Goal: Find specific fact: Find contact information

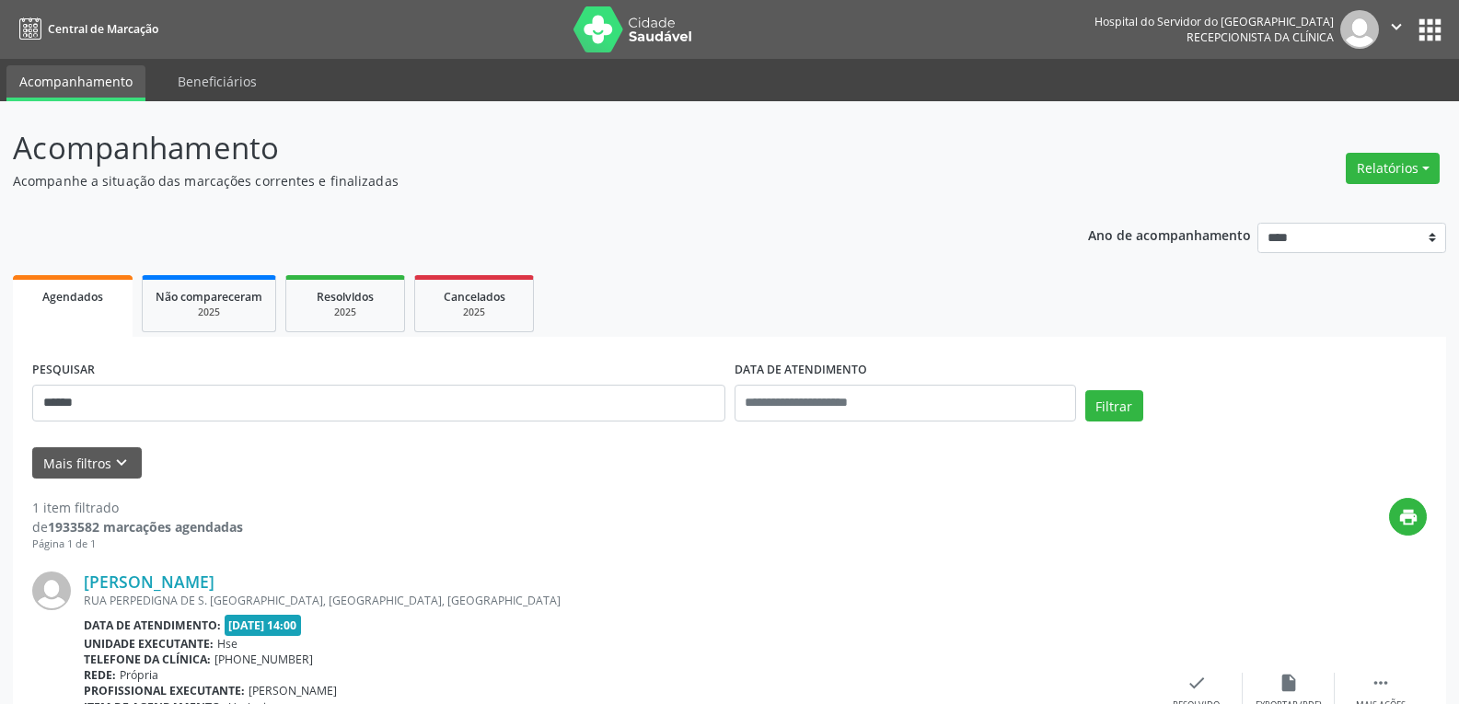
scroll to position [161, 0]
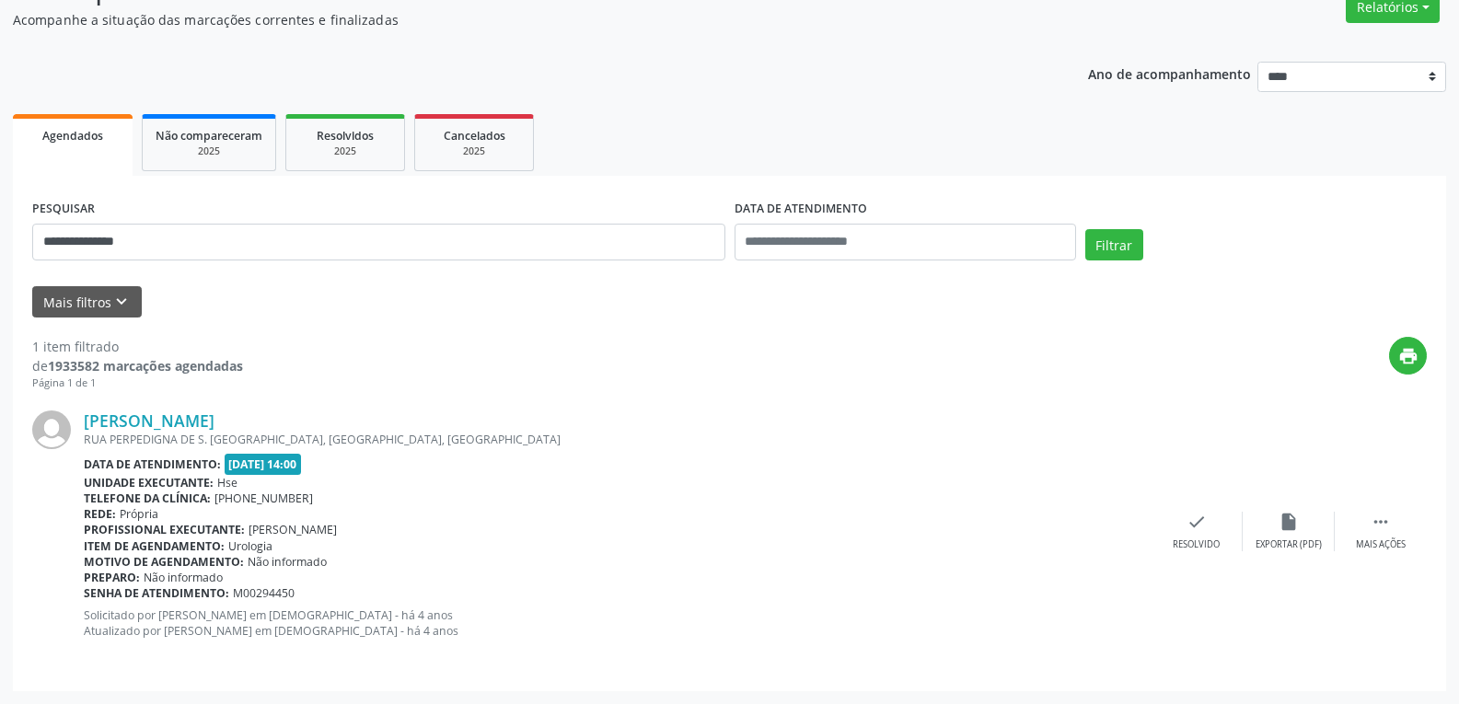
click at [1085, 229] on button "Filtrar" at bounding box center [1114, 244] width 58 height 31
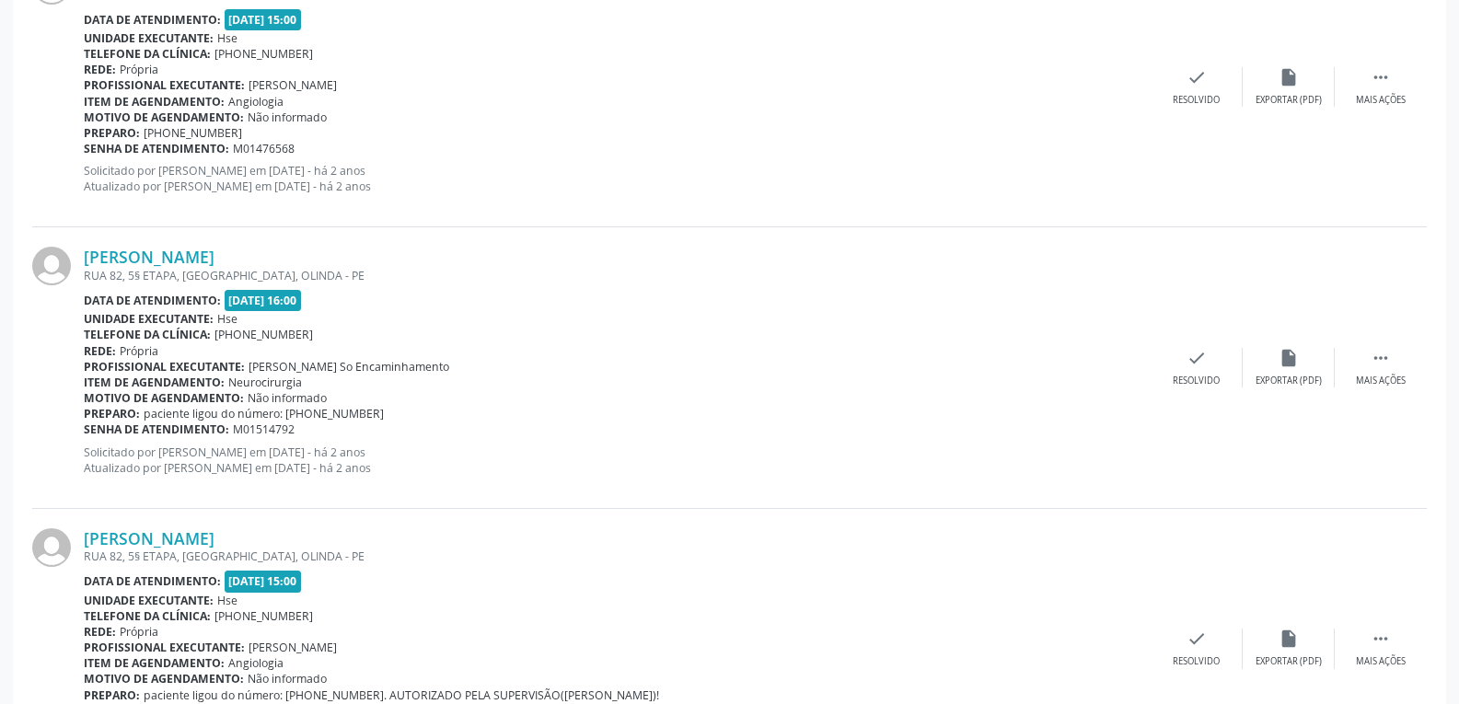
scroll to position [4148, 0]
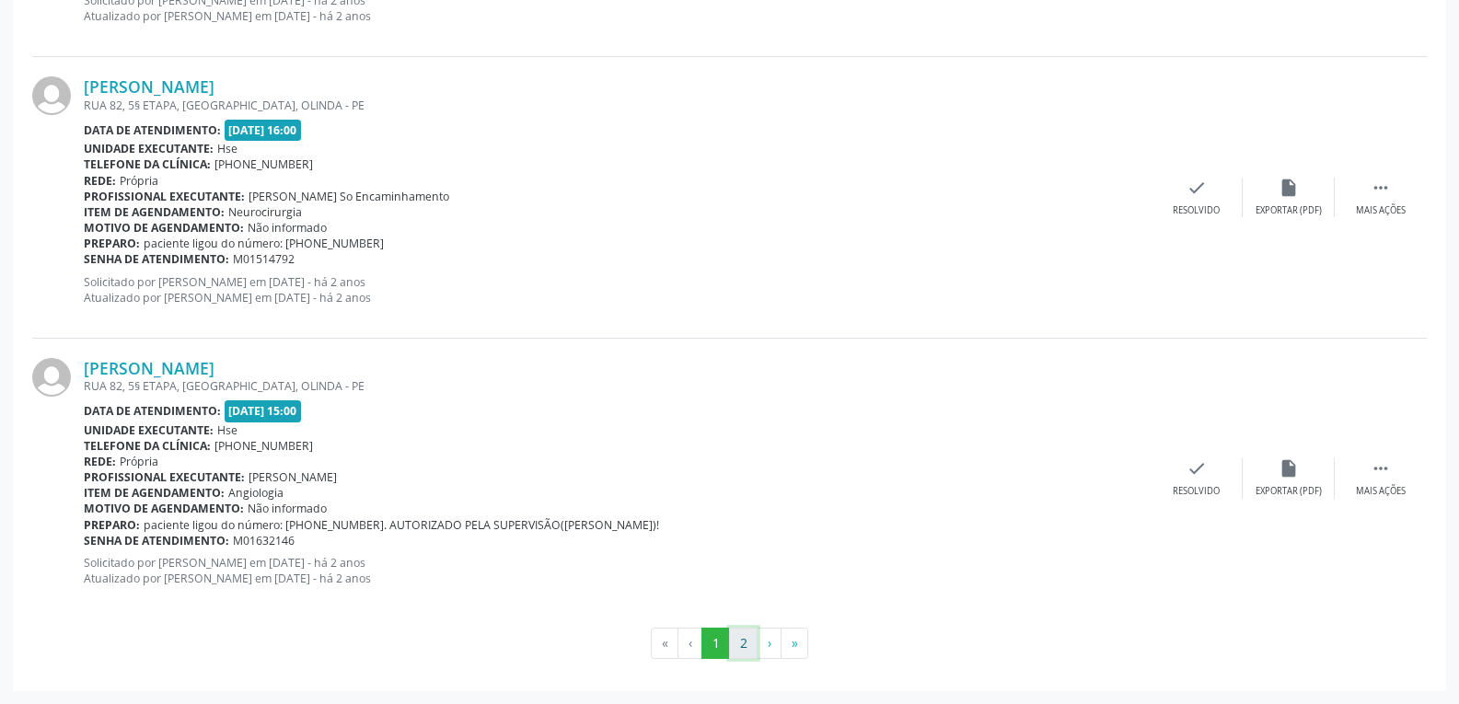
click at [739, 640] on button "2" at bounding box center [743, 643] width 29 height 31
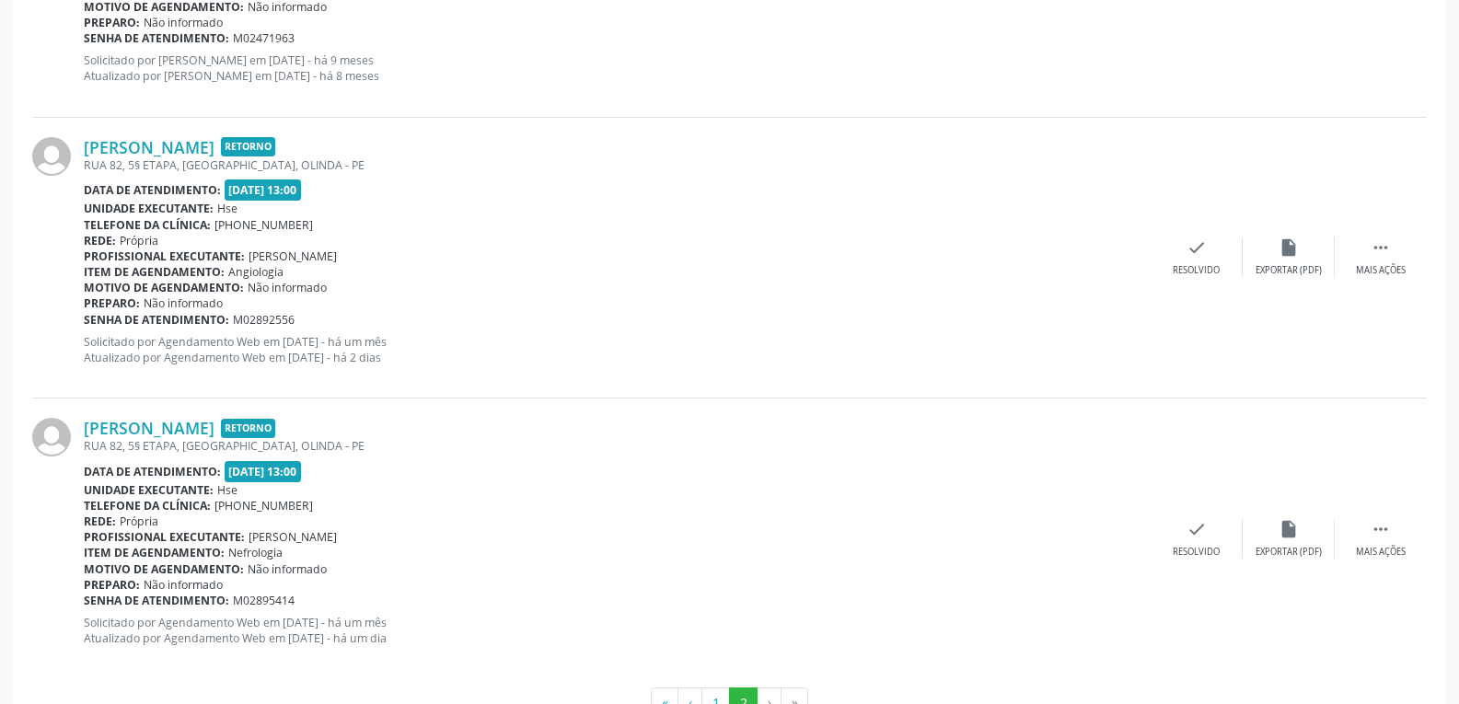
scroll to position [2089, 0]
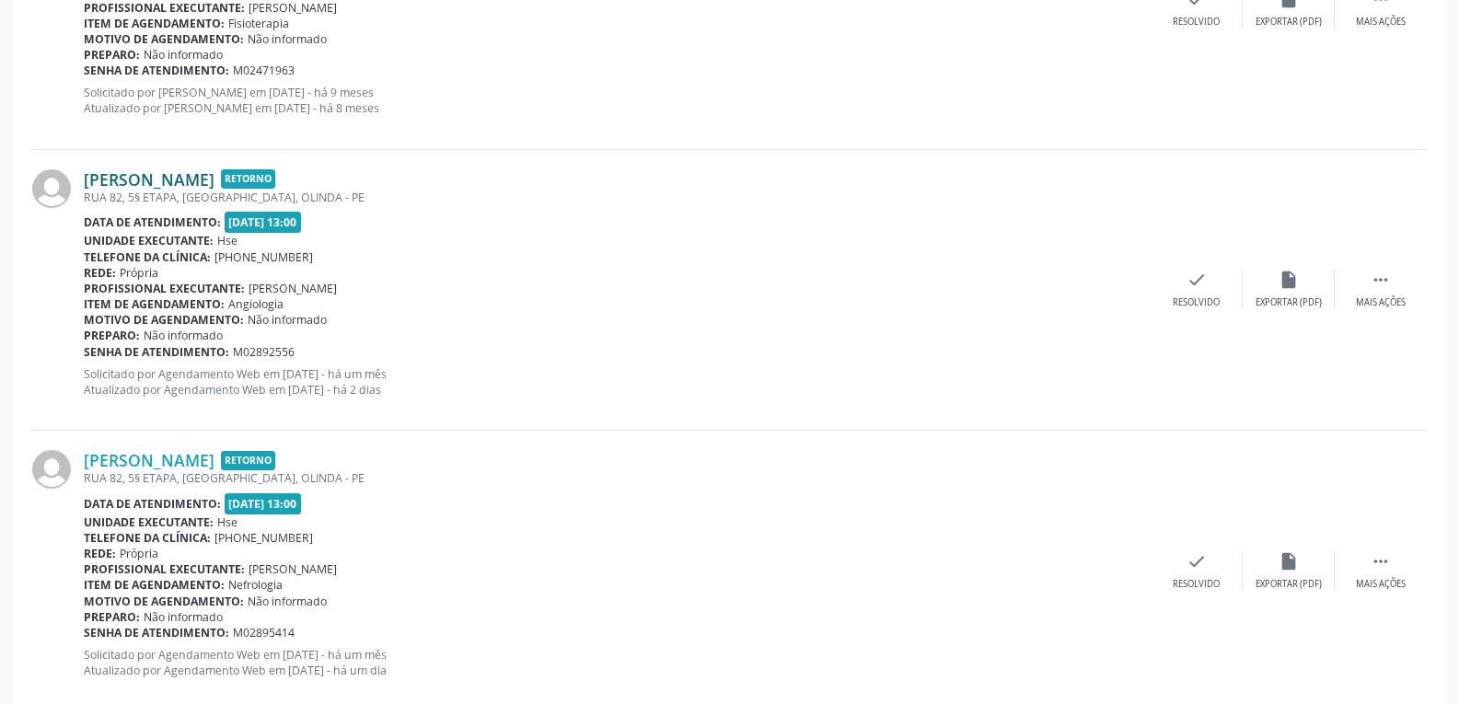
click at [153, 185] on link "[PERSON_NAME]" at bounding box center [149, 179] width 131 height 20
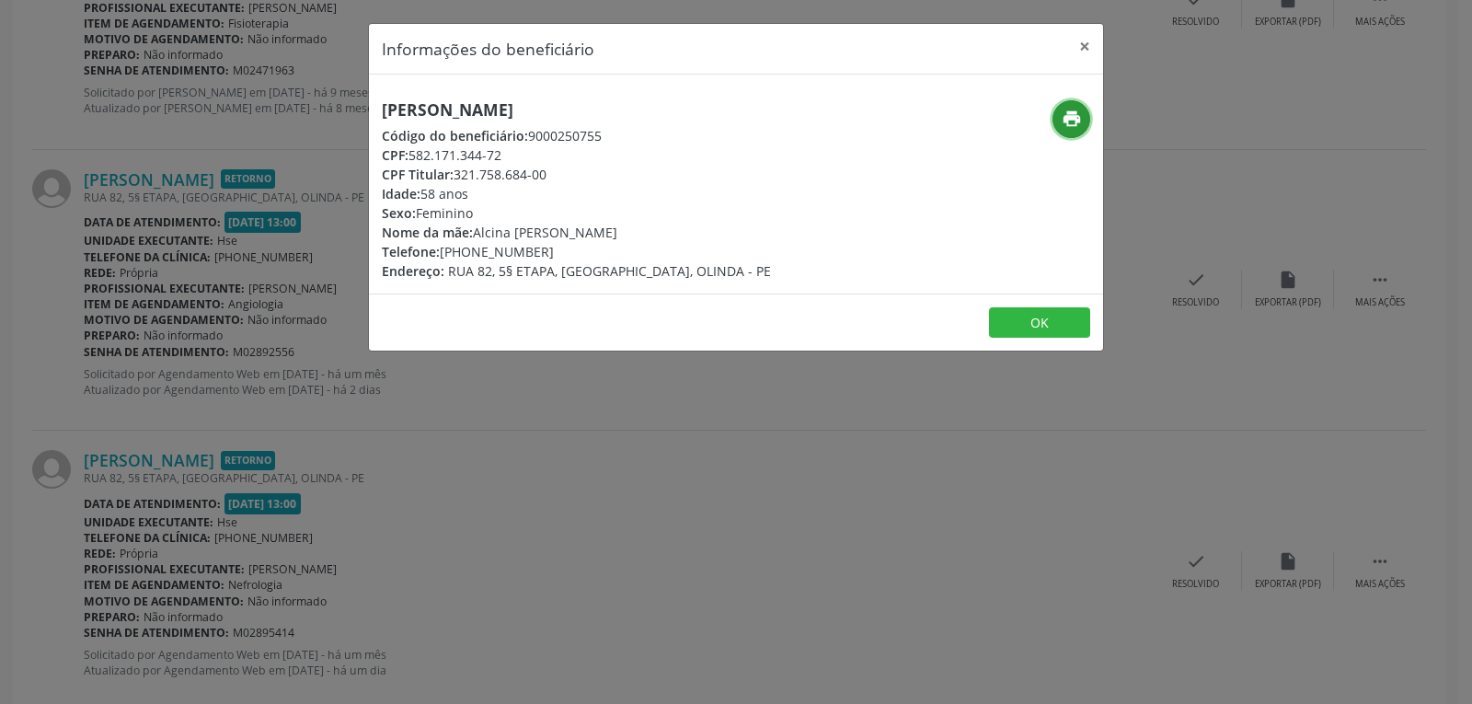
click at [1073, 131] on button "print" at bounding box center [1072, 119] width 38 height 38
drag, startPoint x: 465, startPoint y: 177, endPoint x: 597, endPoint y: 170, distance: 132.7
click at [597, 170] on div "CPF Titular: 321.758.684-00" at bounding box center [576, 174] width 389 height 19
copy div "321.758.684-00"
drag, startPoint x: 467, startPoint y: 248, endPoint x: 561, endPoint y: 246, distance: 93.9
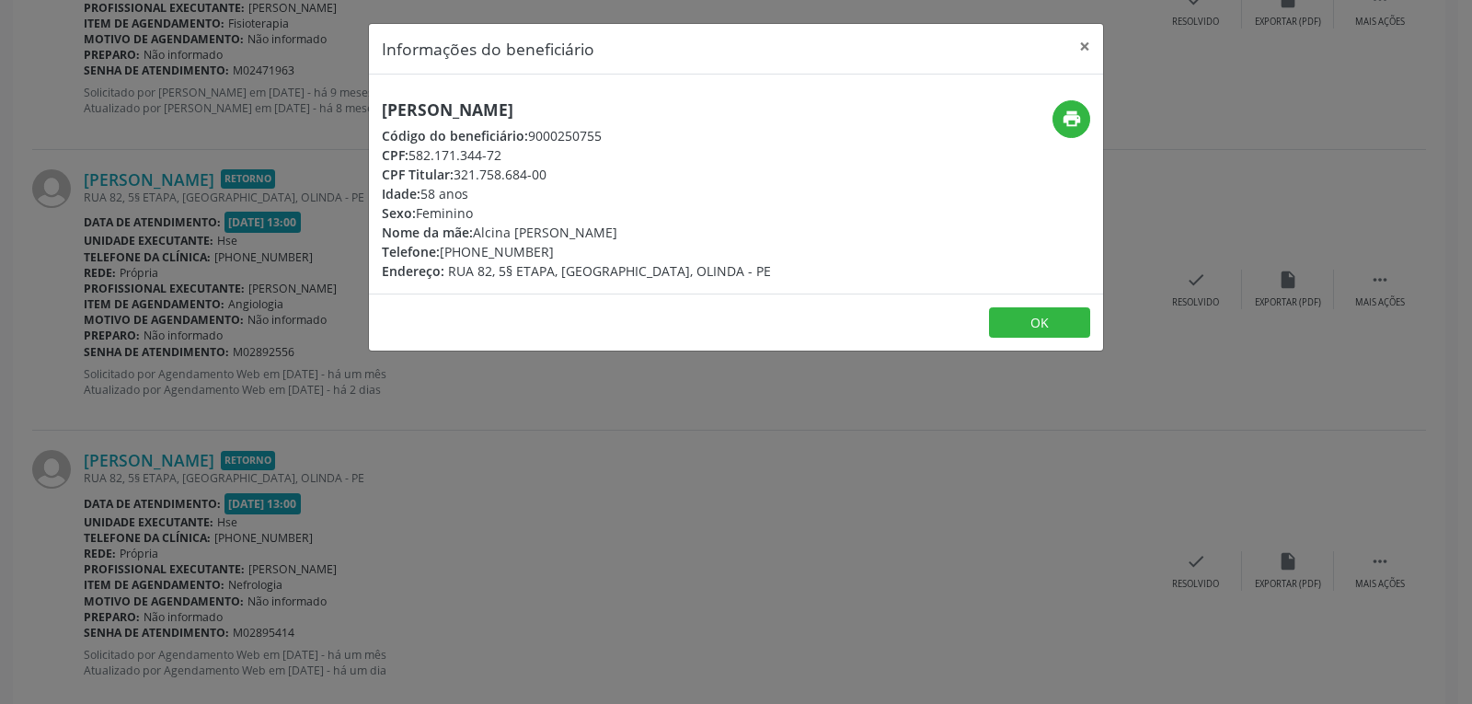
click at [561, 246] on div "Telefone: [PHONE_NUMBER]" at bounding box center [576, 251] width 389 height 19
copy div "98489-1662"
click at [1089, 40] on button "×" at bounding box center [1085, 46] width 37 height 45
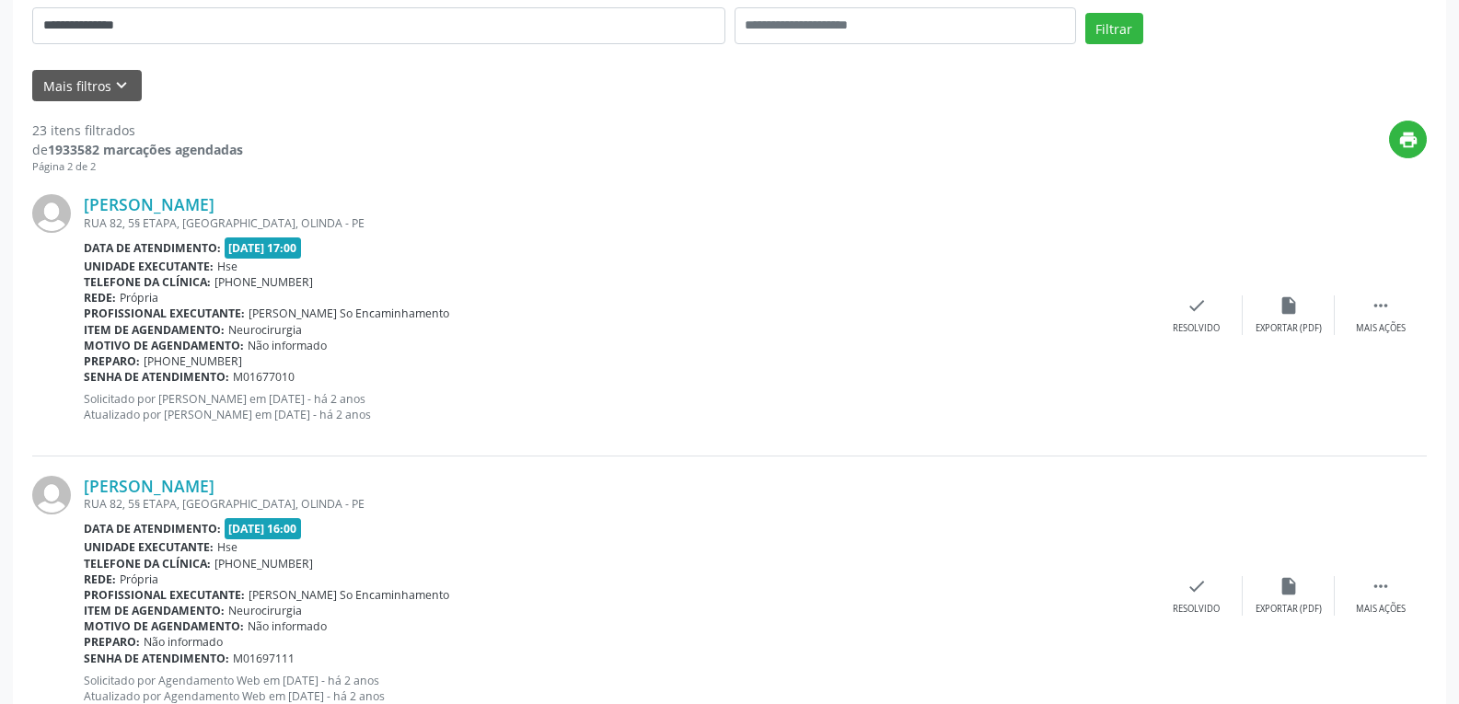
scroll to position [0, 0]
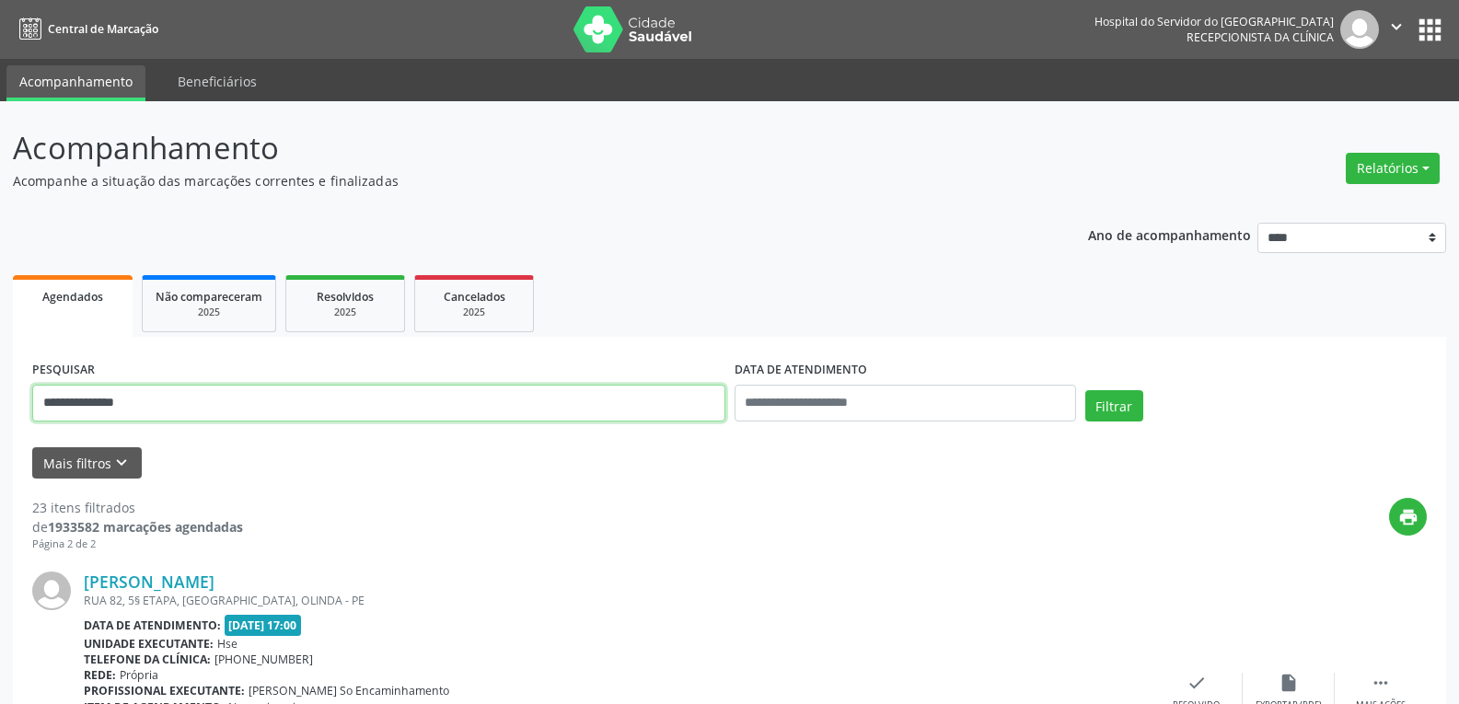
drag, startPoint x: 125, startPoint y: 405, endPoint x: 0, endPoint y: 405, distance: 125.1
click at [1085, 390] on button "Filtrar" at bounding box center [1114, 405] width 58 height 31
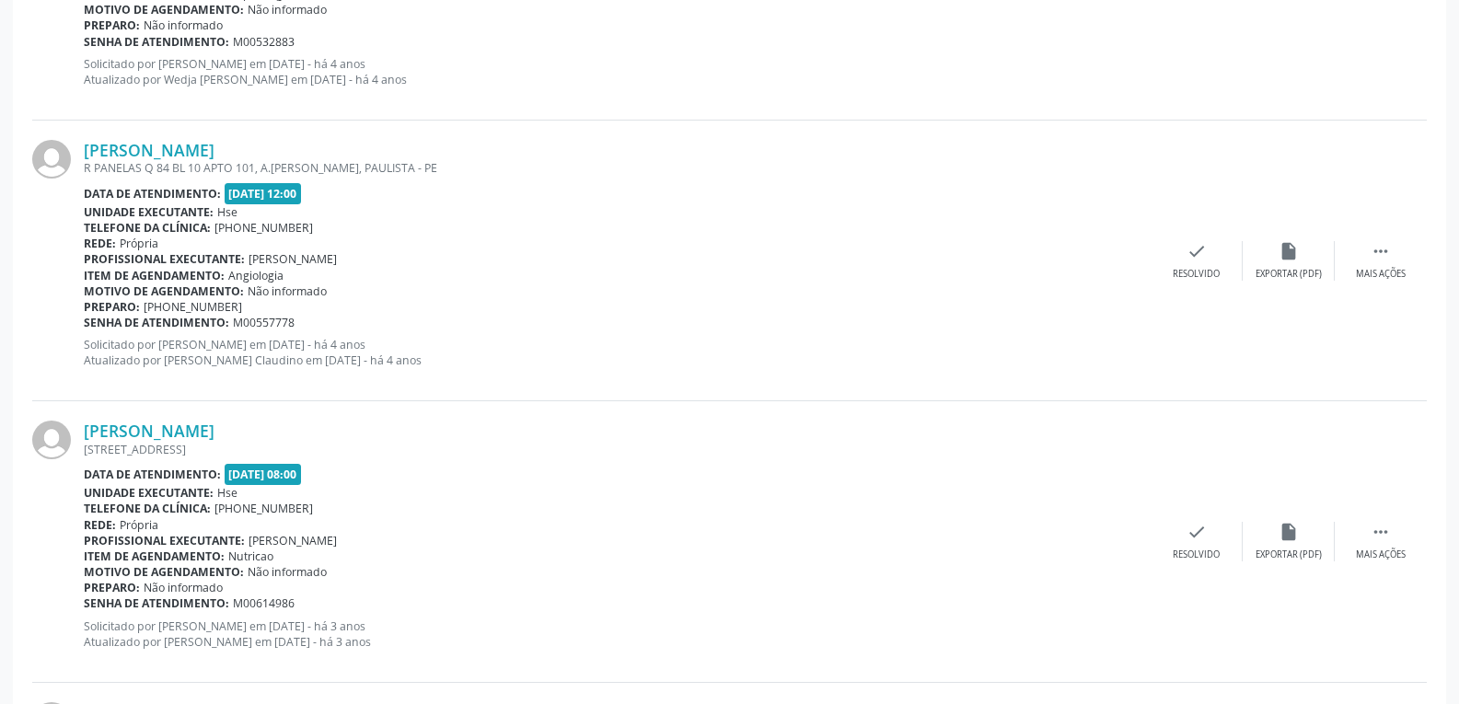
scroll to position [4141, 0]
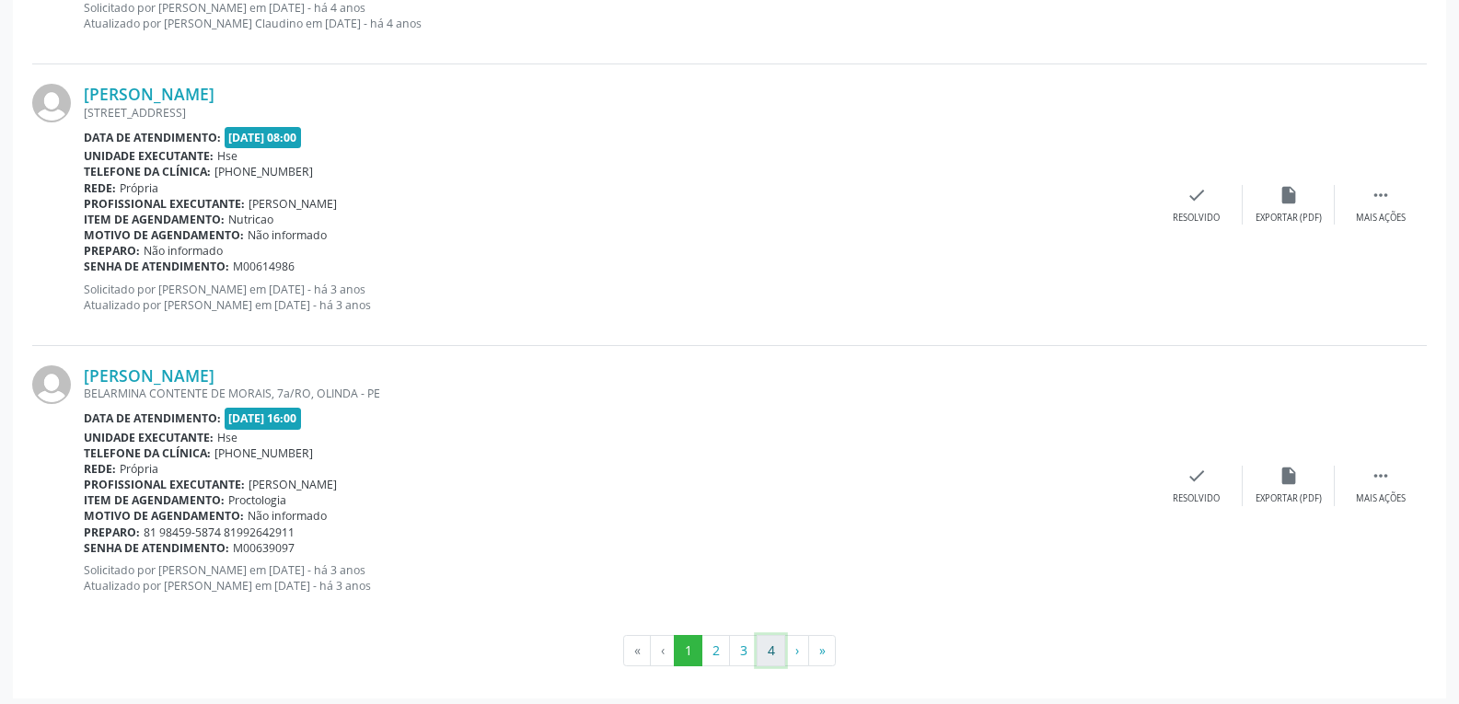
click at [770, 649] on button "4" at bounding box center [770, 650] width 29 height 31
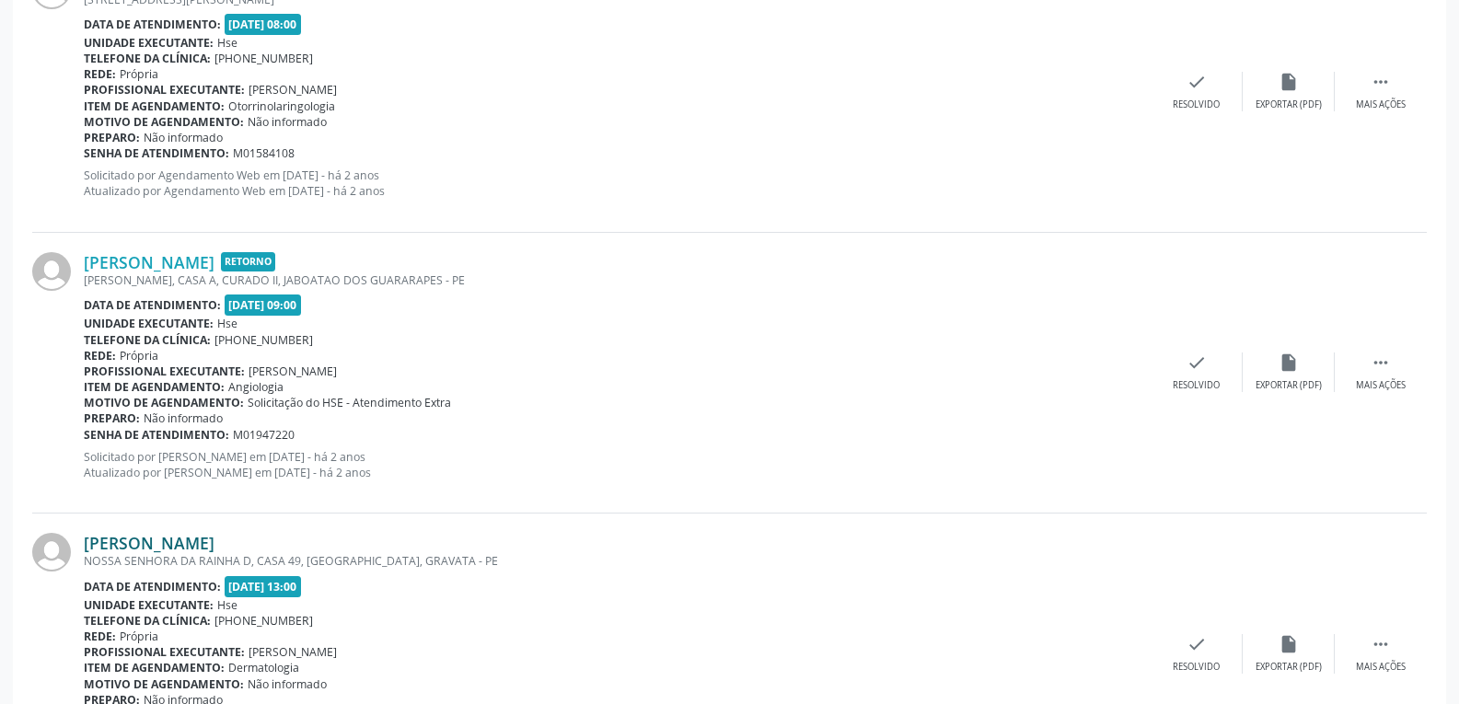
scroll to position [736, 0]
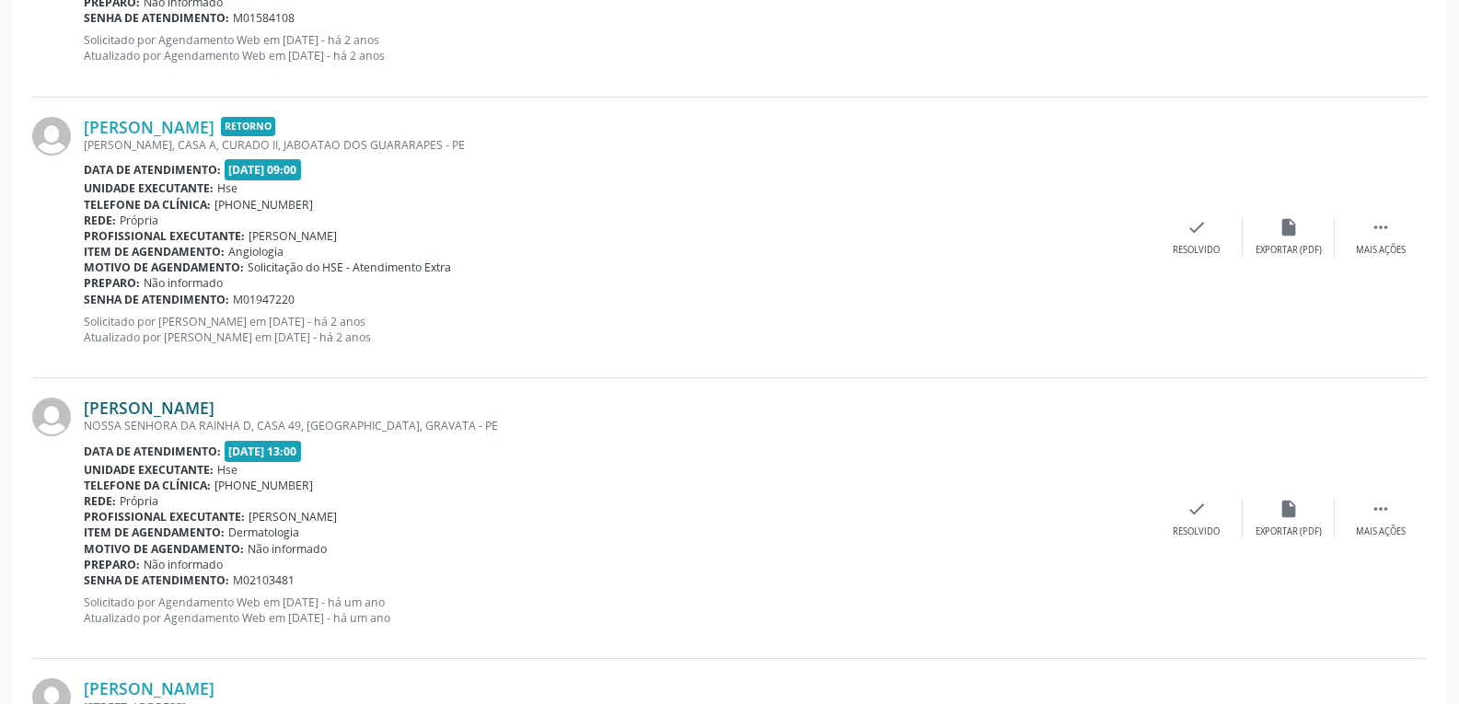
click at [173, 414] on link "[PERSON_NAME]" at bounding box center [149, 408] width 131 height 20
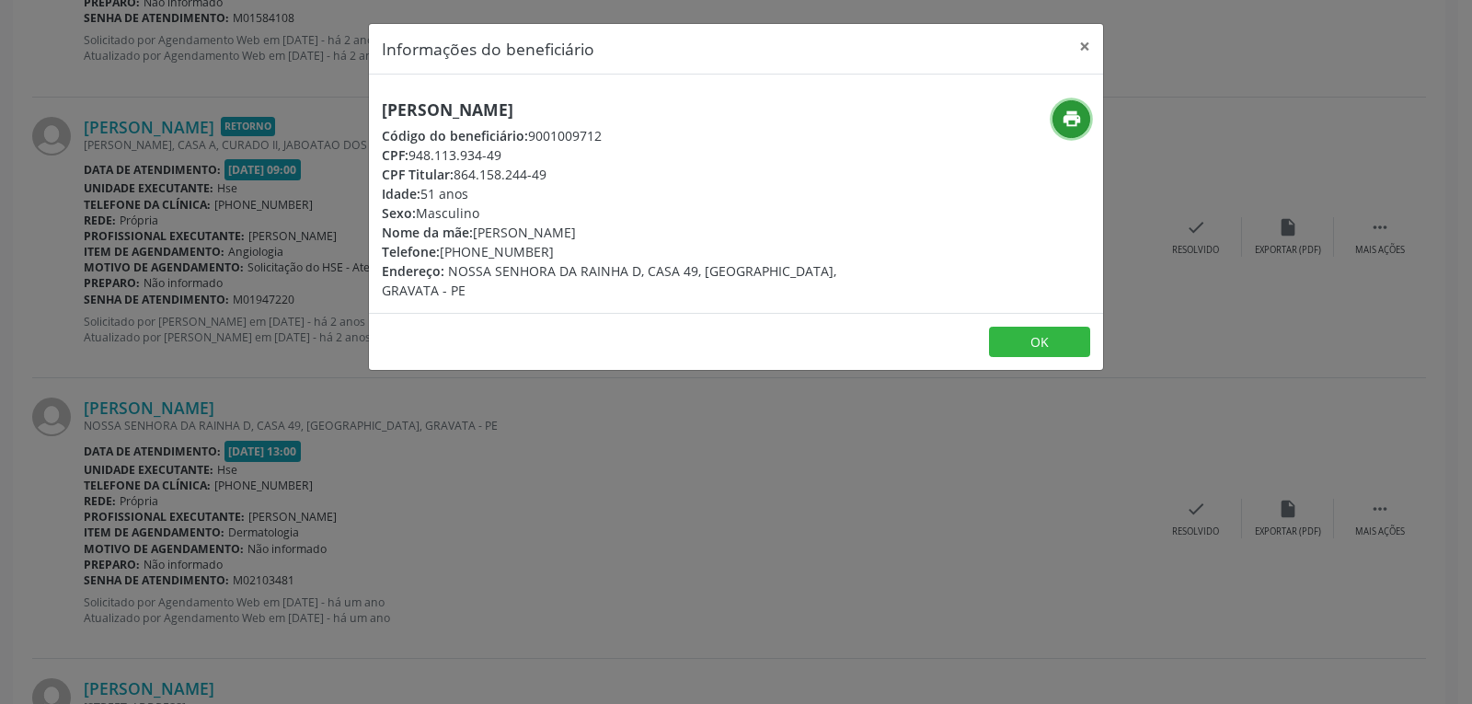
click at [1062, 115] on icon "print" at bounding box center [1072, 119] width 20 height 20
drag, startPoint x: 454, startPoint y: 174, endPoint x: 614, endPoint y: 173, distance: 160.1
click at [614, 173] on div "CPF Titular: 864.158.244-49" at bounding box center [614, 174] width 464 height 19
copy div "864.158.244-49"
drag, startPoint x: 467, startPoint y: 247, endPoint x: 566, endPoint y: 246, distance: 99.4
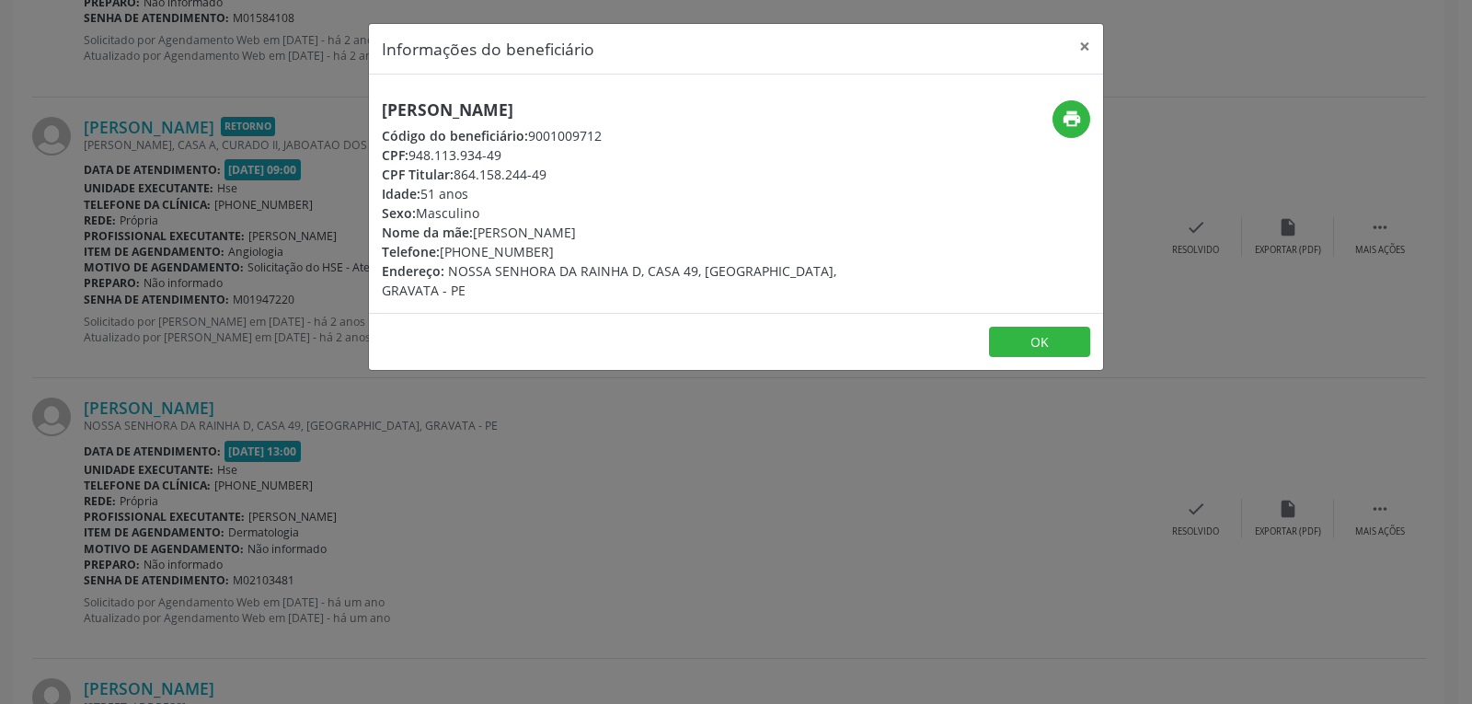
click at [566, 246] on div "Telefone: [PHONE_NUMBER]" at bounding box center [614, 251] width 464 height 19
copy div "99772-1979"
click at [1087, 46] on button "×" at bounding box center [1085, 46] width 37 height 45
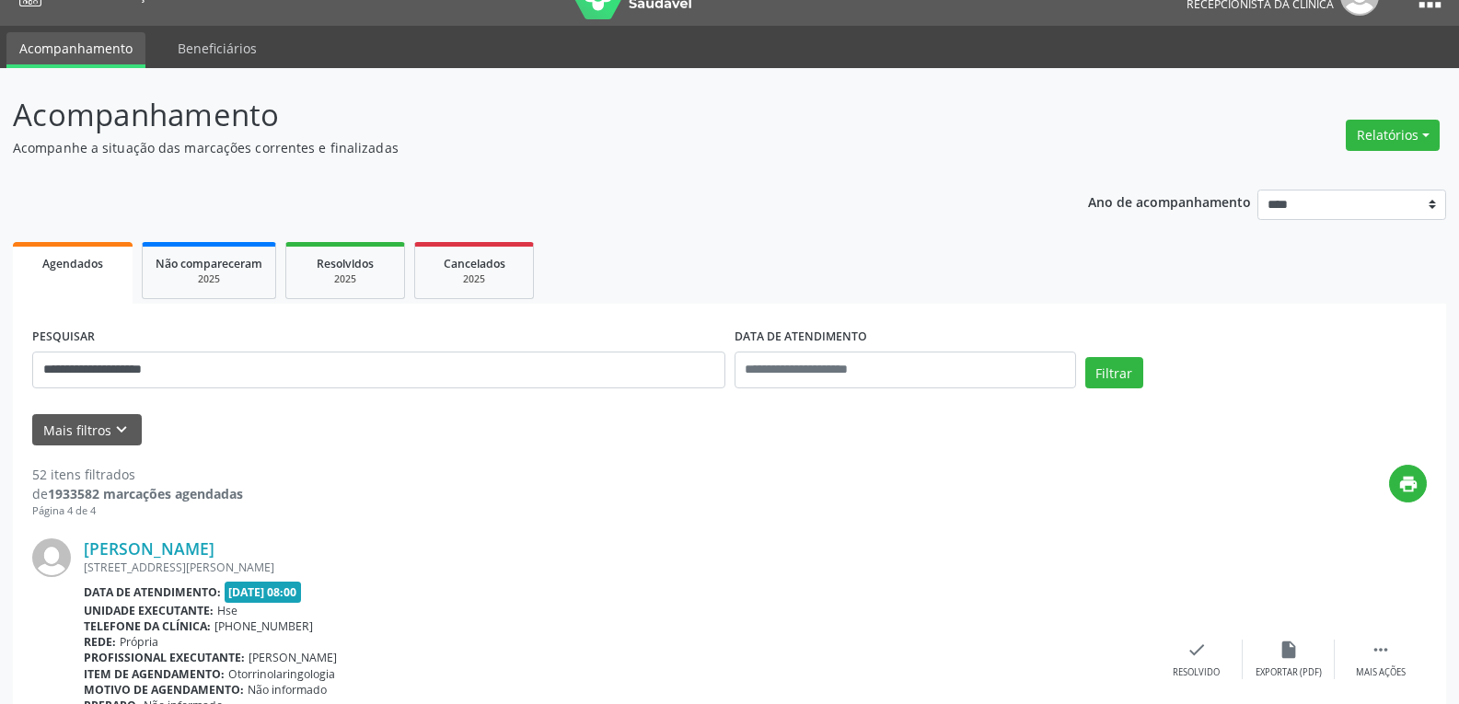
scroll to position [0, 0]
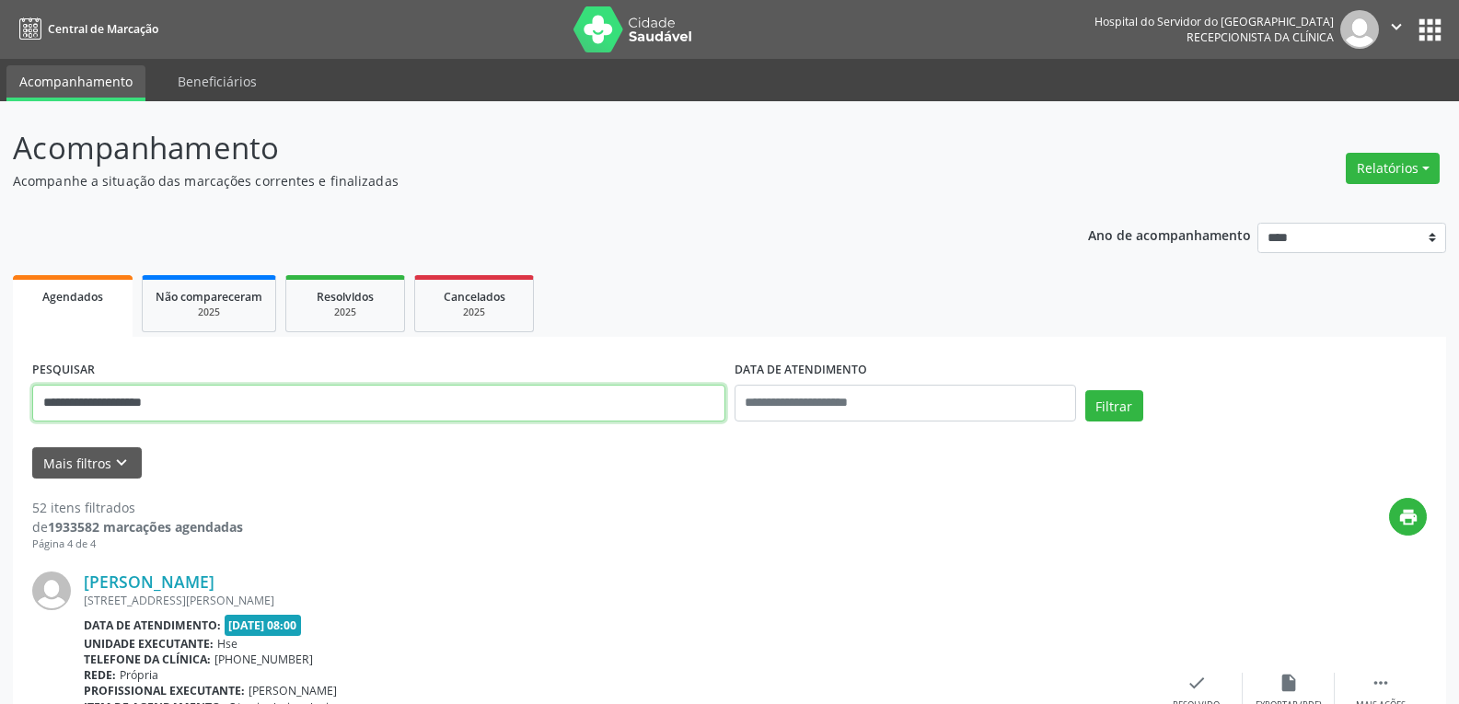
drag, startPoint x: 215, startPoint y: 397, endPoint x: 0, endPoint y: 369, distance: 217.1
type input "**********"
click at [1085, 390] on button "Filtrar" at bounding box center [1114, 405] width 58 height 31
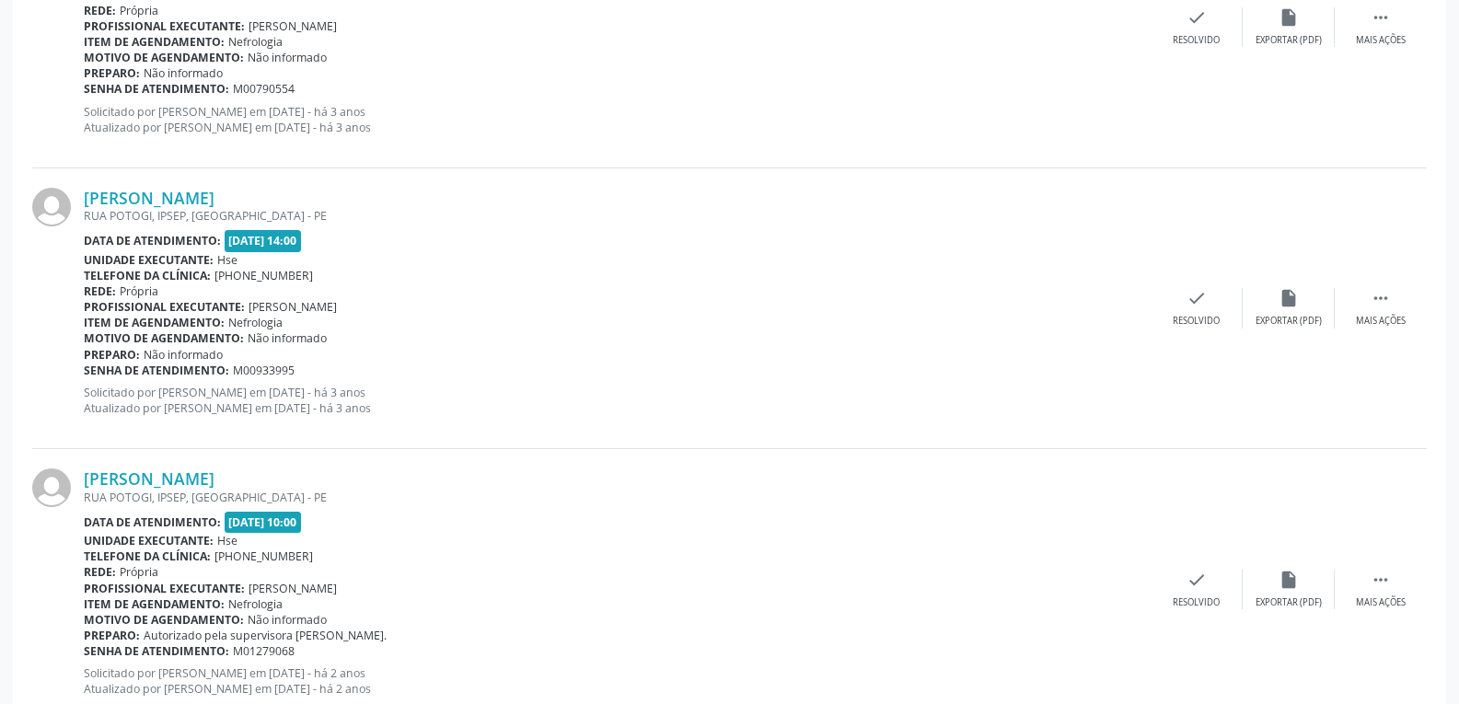
scroll to position [2971, 0]
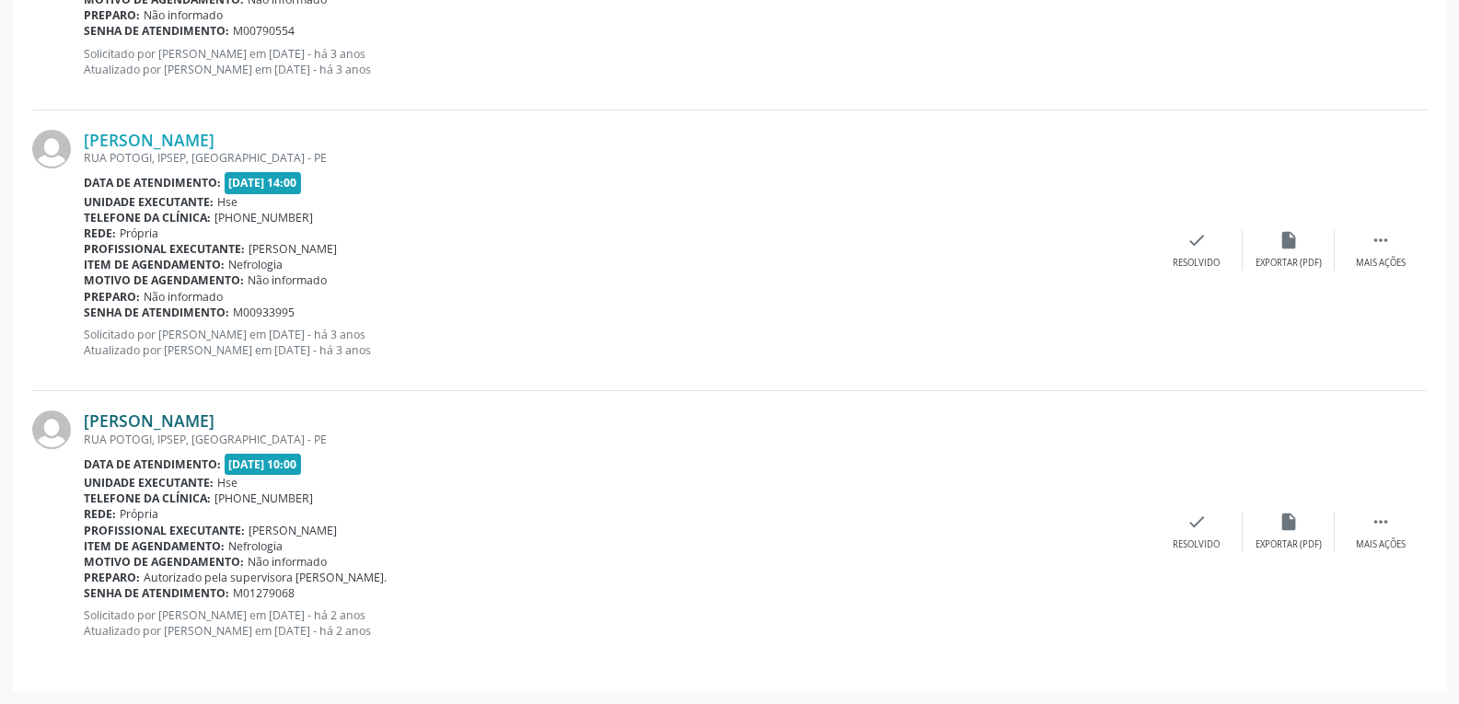
click at [169, 416] on link "[PERSON_NAME]" at bounding box center [149, 420] width 131 height 20
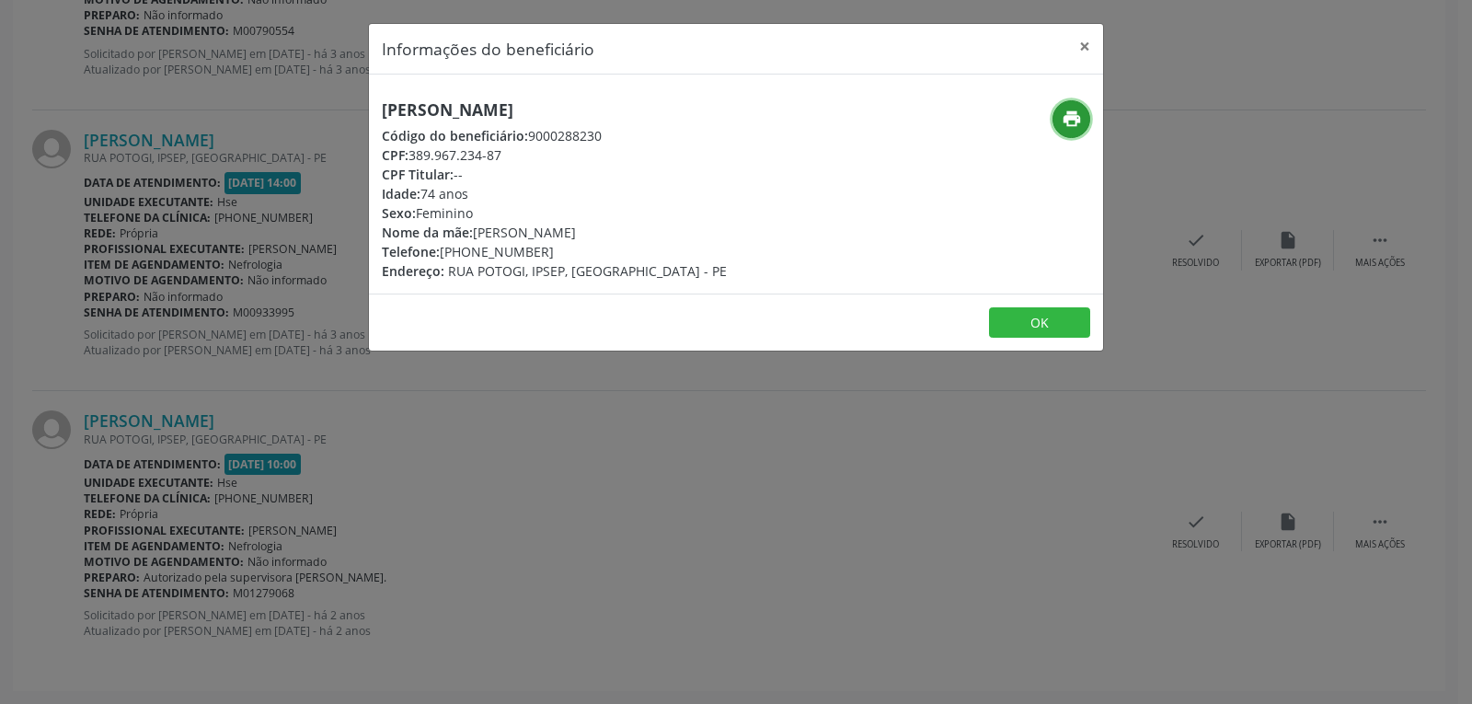
click at [1075, 113] on icon "print" at bounding box center [1072, 119] width 20 height 20
drag, startPoint x: 412, startPoint y: 153, endPoint x: 559, endPoint y: 153, distance: 147.2
click at [559, 153] on div "CPF: 389.967.234-87" at bounding box center [554, 154] width 345 height 19
copy div "389.967.234-87"
drag, startPoint x: 468, startPoint y: 253, endPoint x: 568, endPoint y: 252, distance: 99.4
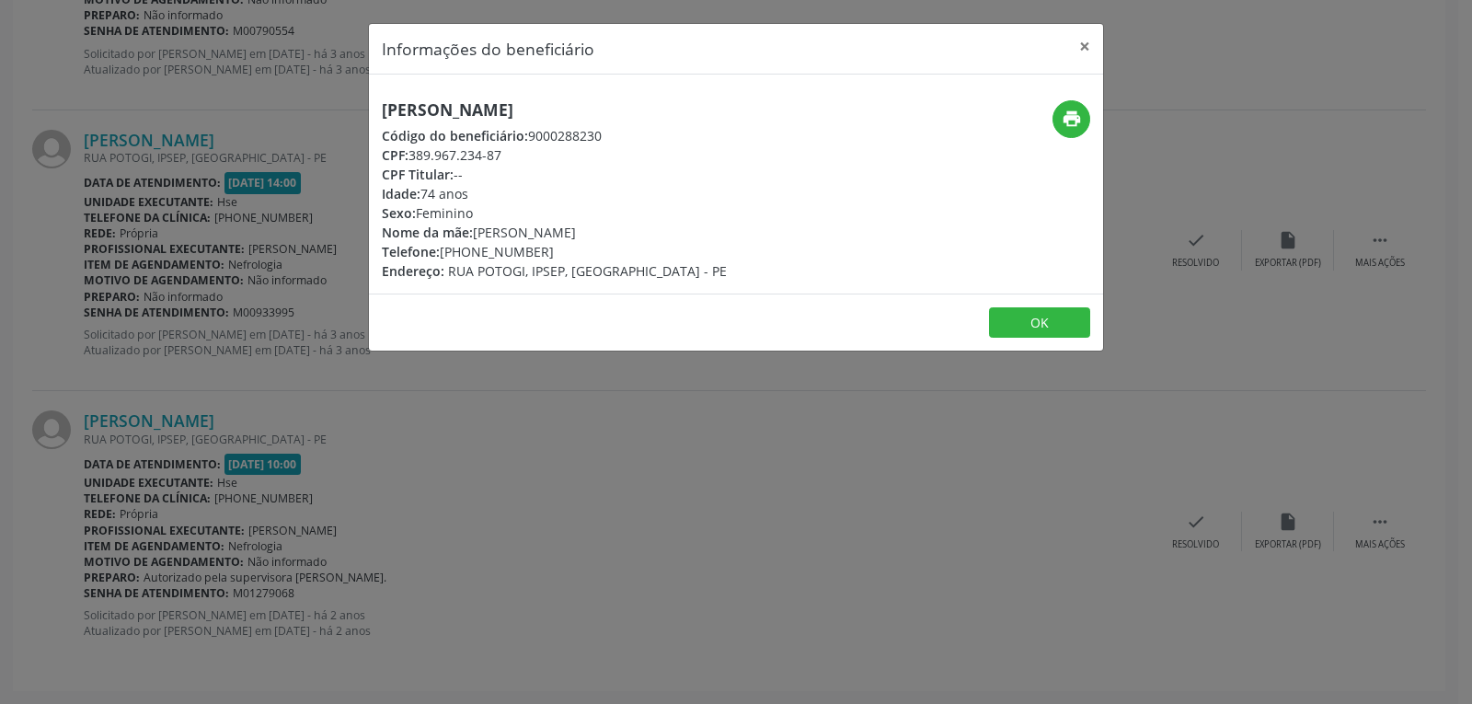
click at [568, 252] on div "Telefone: [PHONE_NUMBER]" at bounding box center [554, 251] width 345 height 19
copy div "98779-1239"
click at [1085, 46] on button "×" at bounding box center [1085, 46] width 37 height 45
